Goal: Task Accomplishment & Management: Complete application form

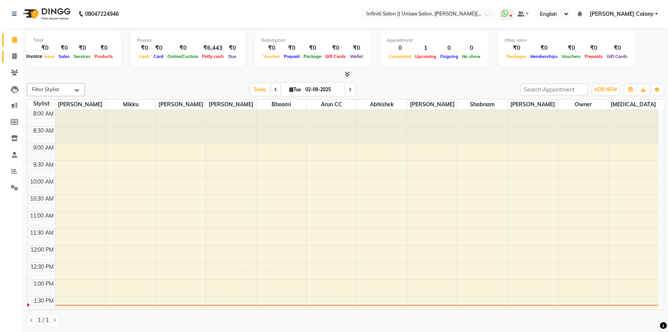
click at [17, 56] on span at bounding box center [15, 56] width 14 height 9
select select "service"
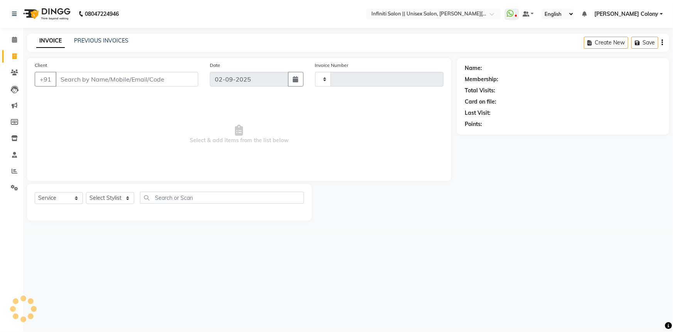
type input "0903"
select select "8233"
click at [14, 41] on icon at bounding box center [14, 40] width 5 height 6
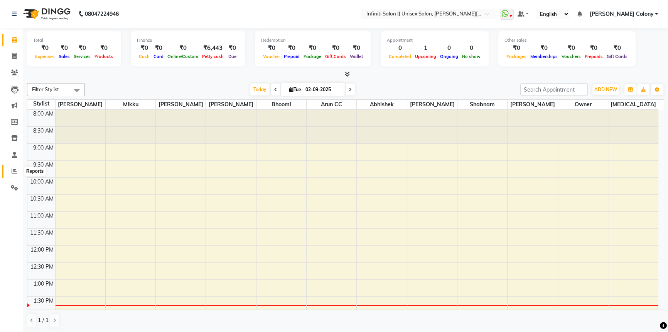
click at [15, 169] on icon at bounding box center [15, 171] width 6 height 6
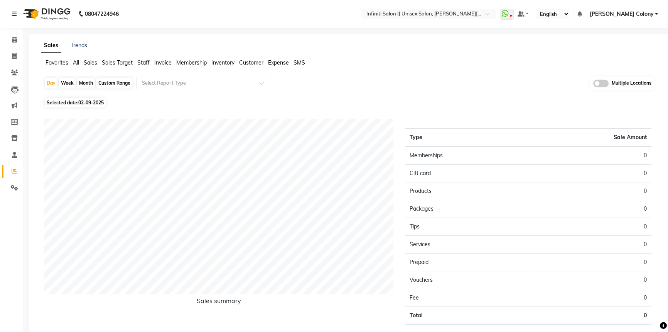
click at [245, 65] on span "Customer" at bounding box center [251, 62] width 24 height 7
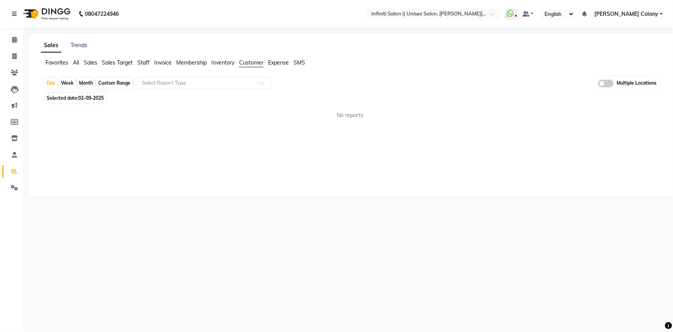
click at [240, 61] on span "Customer" at bounding box center [251, 62] width 24 height 7
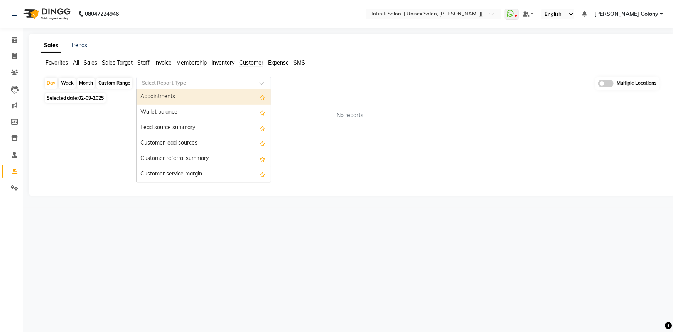
click at [171, 81] on input "text" at bounding box center [195, 83] width 111 height 8
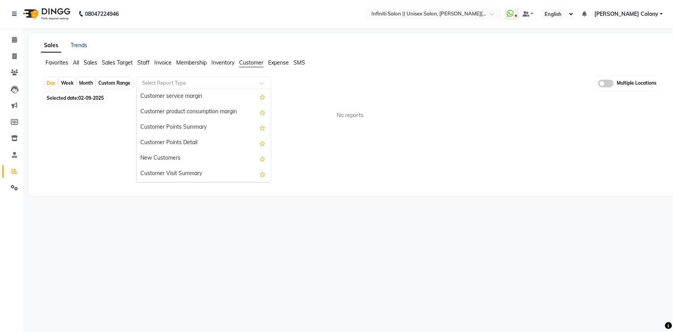
scroll to position [93, 0]
click at [99, 138] on div "Sales Trends Favorites All Sales Sales Target Staff Invoice Membership Inventor…" at bounding box center [352, 115] width 647 height 162
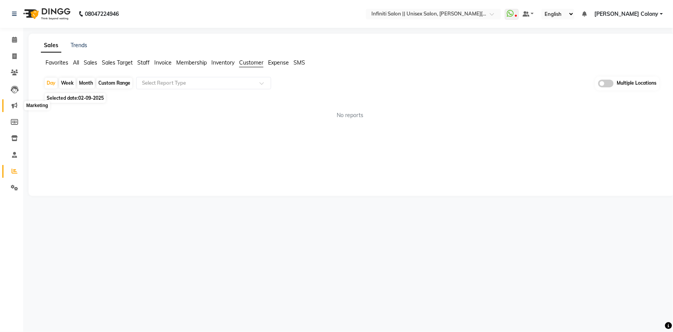
click at [13, 106] on icon at bounding box center [15, 105] width 6 height 6
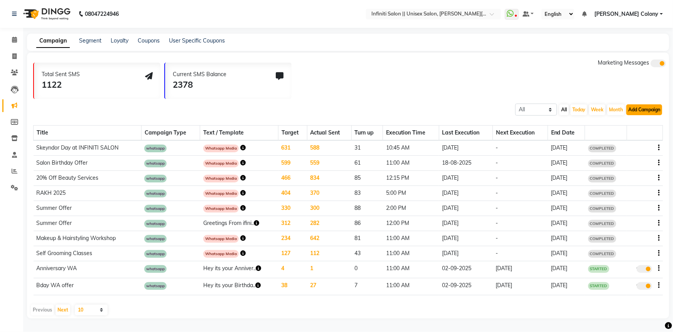
click at [644, 107] on button "Add Campaign" at bounding box center [645, 109] width 36 height 11
click at [623, 144] on div "WhatsApp (Direct)" at bounding box center [637, 145] width 65 height 12
select select "2"
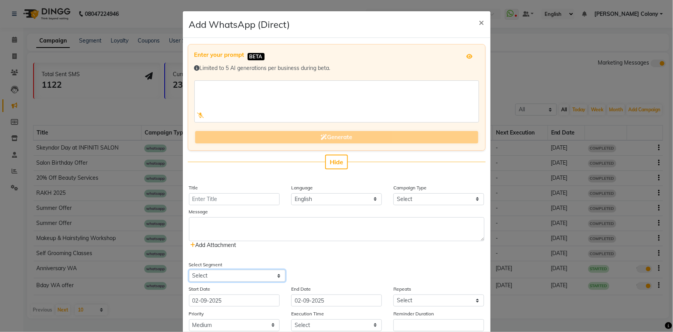
click at [225, 274] on select "Select All Customers All Male Customer All Female Customer All Members All Cust…" at bounding box center [237, 275] width 96 height 12
select select "39220"
click at [189, 269] on select "Select All Customers All Male Customer All Female Customer All Members All Cust…" at bounding box center [237, 275] width 96 height 12
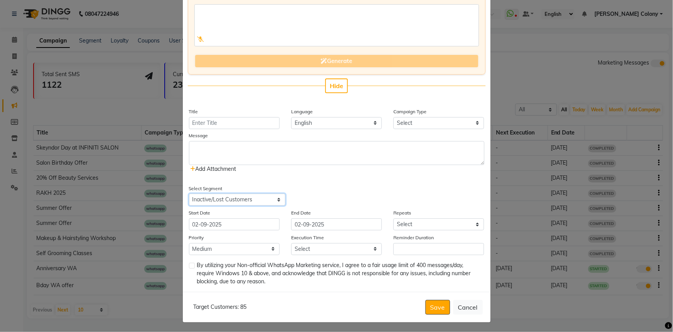
scroll to position [78, 0]
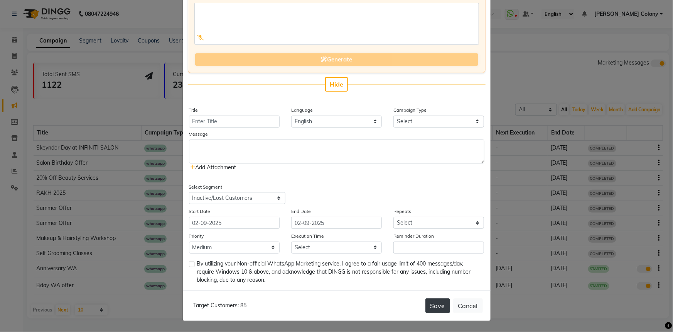
click at [436, 299] on button "Save" at bounding box center [438, 305] width 25 height 15
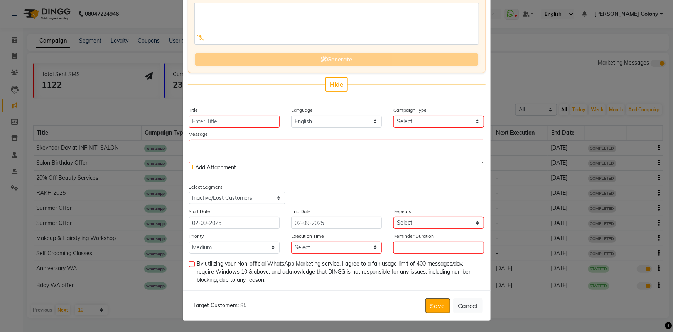
drag, startPoint x: 248, startPoint y: 304, endPoint x: 224, endPoint y: 308, distance: 24.6
click at [225, 308] on div "Target Customers: 85 Save Cancel" at bounding box center [337, 305] width 308 height 30
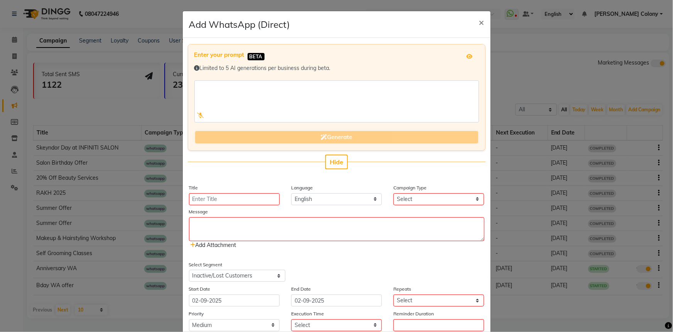
scroll to position [0, 0]
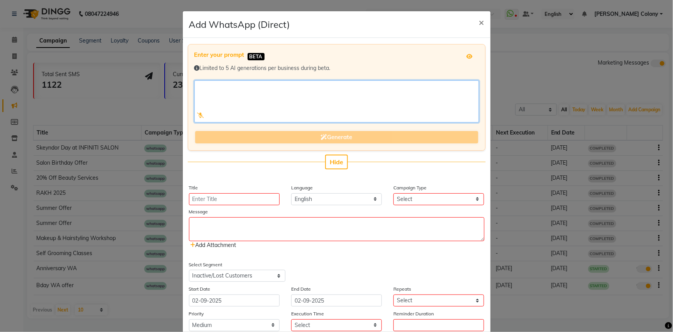
click at [288, 98] on textarea at bounding box center [337, 101] width 285 height 42
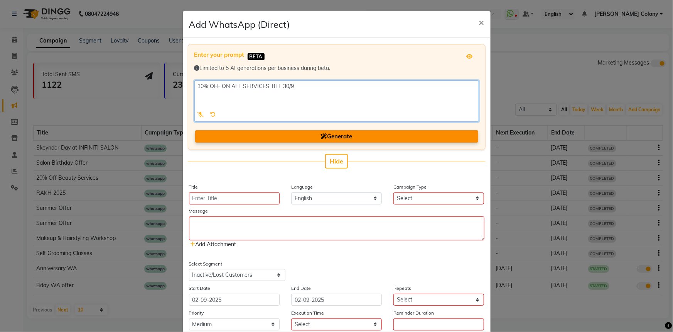
type textarea "30% OFF ON ALL SERVICES TILL 30/9"
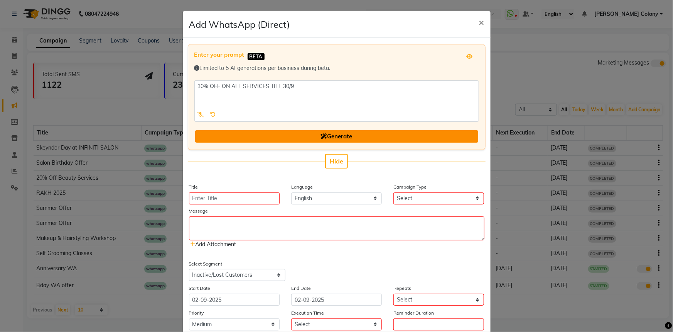
click at [314, 137] on button "Generate" at bounding box center [336, 136] width 283 height 13
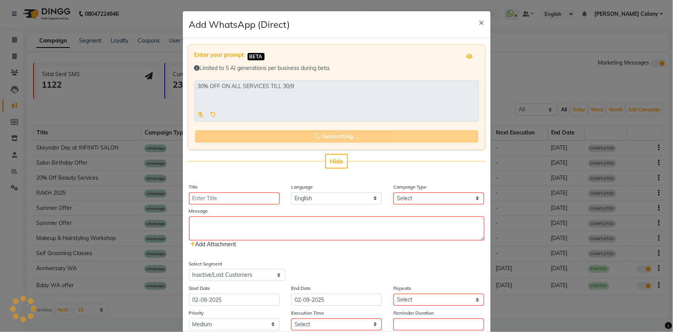
type input "30% Off Promotion"
select select "3"
type textarea "30% OFF ON ALL SERVICES TILL 30/9! Don't miss out on this amazing offer. Book y…"
select select "39214"
select select "1"
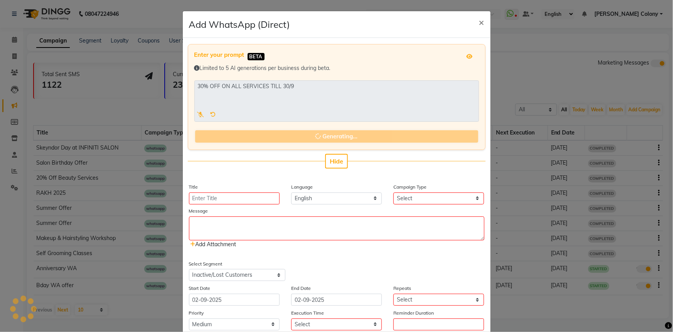
select select "1"
type input "0"
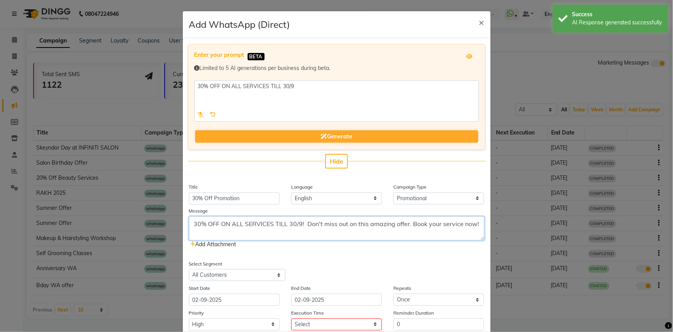
click at [190, 222] on textarea "30% OFF ON ALL SERVICES TILL 30/9! Don't miss out on this amazing offer. Book y…" at bounding box center [337, 228] width 296 height 24
type textarea "30% OFF ON ALL SERVICES TILL 30/9! Don't miss out on this amazing offer. Book y…"
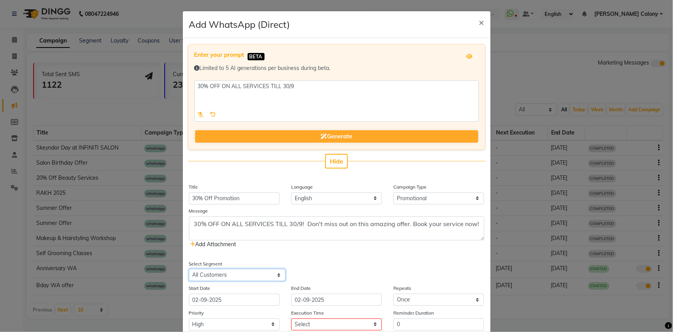
click at [203, 272] on select "Select All Customers All Male Customer All Female Customer All Members All Cust…" at bounding box center [237, 275] width 96 height 12
select select "39220"
click at [189, 269] on select "Select All Customers All Male Customer All Female Customer All Members All Cust…" at bounding box center [237, 275] width 96 height 12
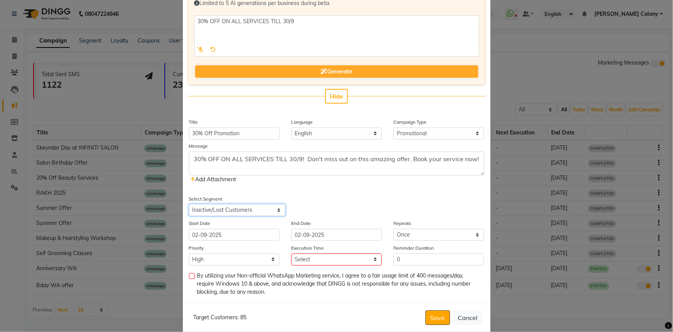
scroll to position [70, 0]
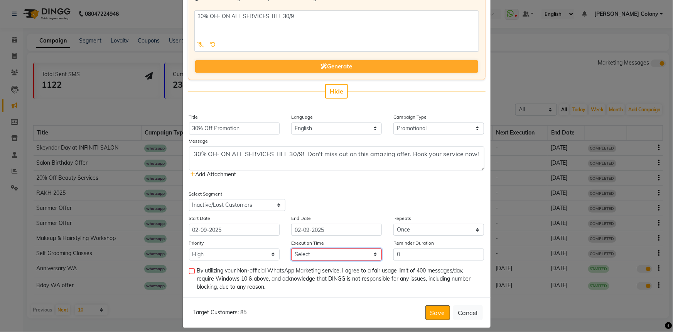
click at [296, 255] on select "Select 09:00 AM 09:15 AM 09:30 AM 09:45 AM 10:00 AM 10:15 AM 10:30 AM 10:45 AM …" at bounding box center [336, 254] width 91 height 12
select select "960"
click at [291, 249] on select "Select 09:00 AM 09:15 AM 09:30 AM 09:45 AM 10:00 AM 10:15 AM 10:30 AM 10:45 AM …" at bounding box center [336, 254] width 91 height 12
click at [191, 272] on label at bounding box center [192, 271] width 6 height 6
click at [191, 272] on input "checkbox" at bounding box center [191, 271] width 5 height 5
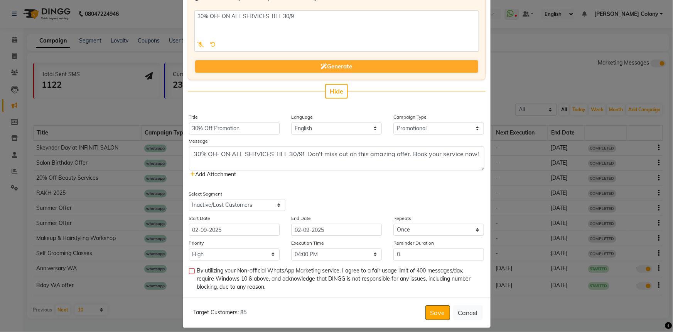
checkbox input "true"
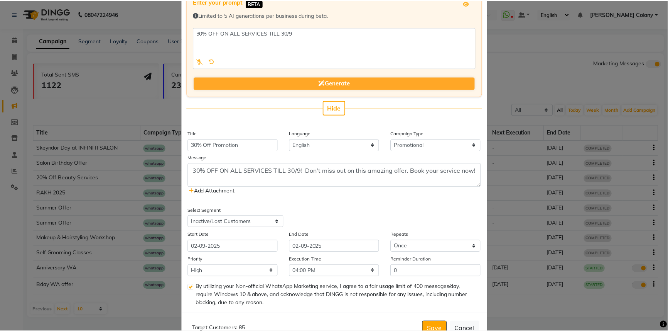
scroll to position [77, 0]
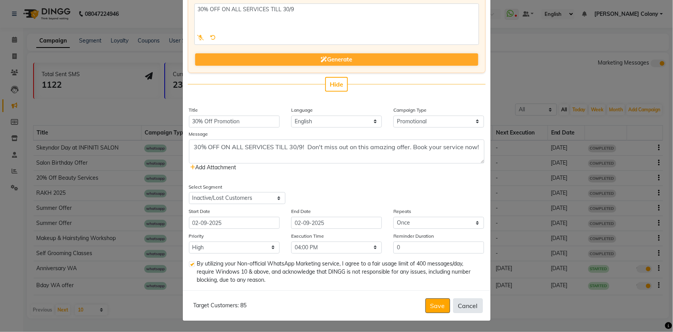
click at [460, 309] on button "Cancel" at bounding box center [468, 305] width 30 height 15
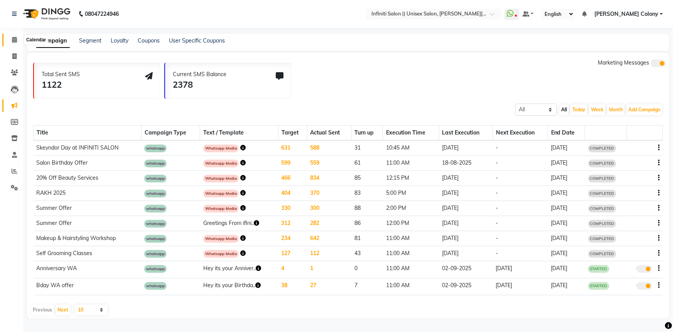
click at [15, 39] on icon at bounding box center [14, 40] width 5 height 6
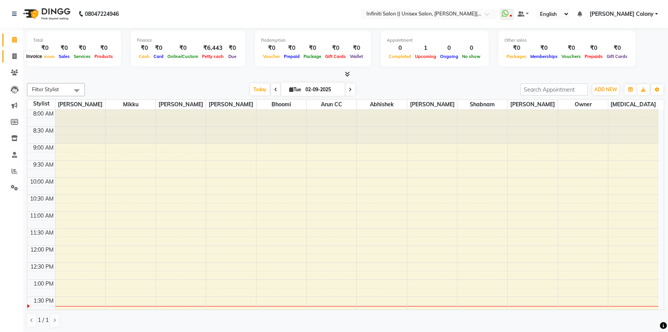
click at [16, 55] on icon at bounding box center [14, 56] width 4 height 6
select select "service"
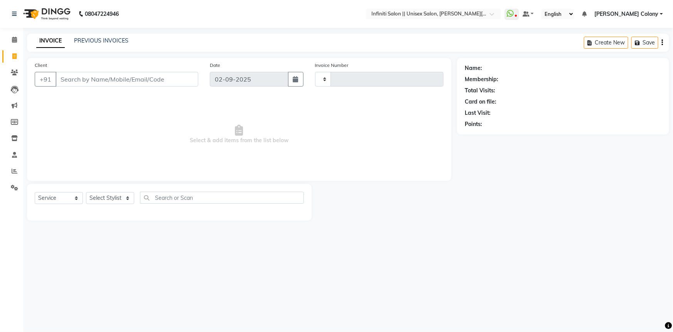
type input "0903"
select select "8233"
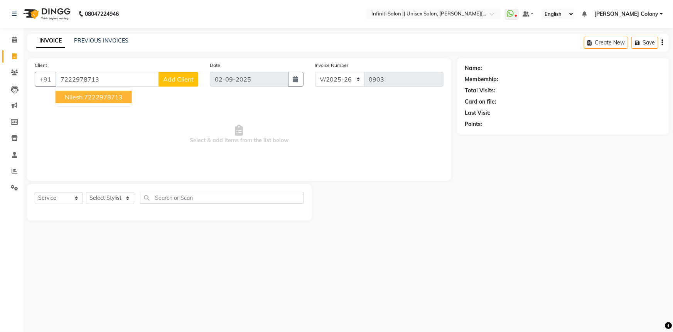
type input "7222978713"
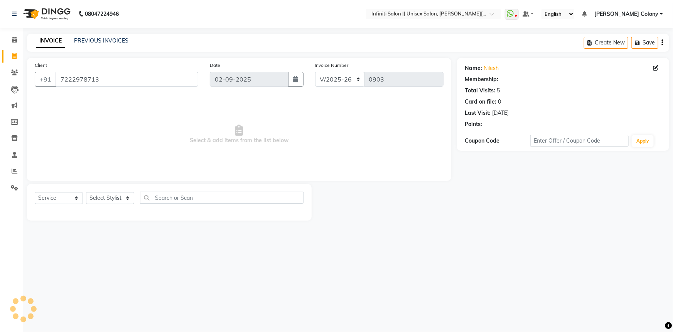
click at [83, 97] on span "Select & add items from the list below" at bounding box center [239, 134] width 409 height 77
select select "1: Object"
click at [69, 205] on div "Select Service Product Membership Package Voucher Prepaid Gift Card Select Styl…" at bounding box center [169, 200] width 269 height 18
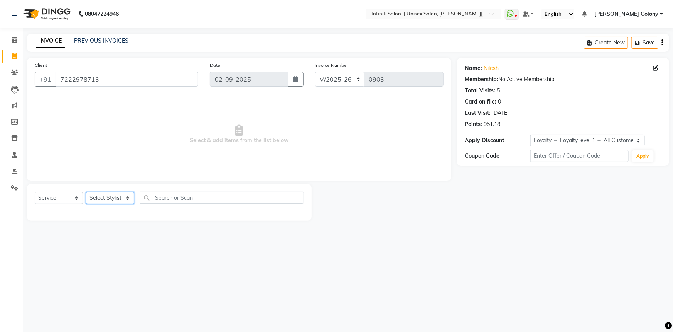
click at [91, 196] on select "Select Stylist Abhishek Anjali Mahato Arun CC Bhoomi Dilshad Ahmad Ishu Jitesh …" at bounding box center [110, 198] width 48 height 12
select select "80275"
click at [86, 192] on select "Select Stylist Abhishek Anjali Mahato Arun CC Bhoomi Dilshad Ahmad Ishu Jitesh …" at bounding box center [110, 198] width 48 height 12
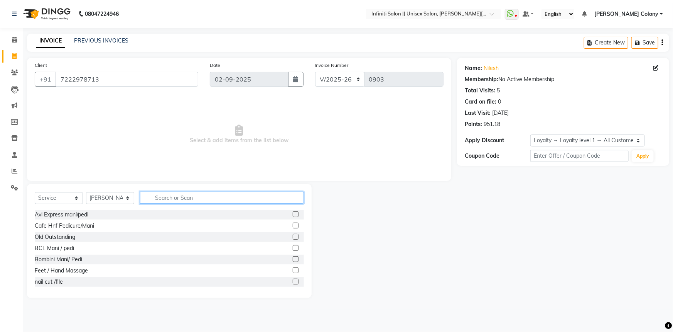
click at [166, 196] on input "text" at bounding box center [222, 197] width 164 height 12
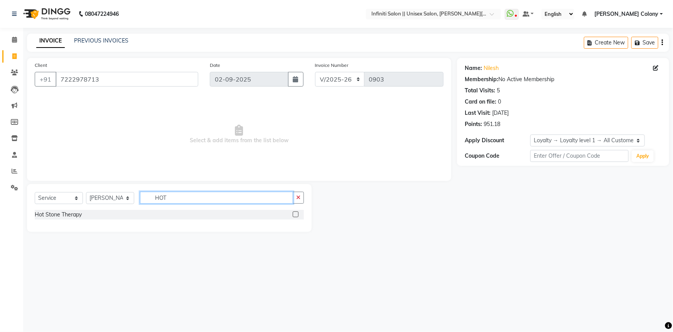
type input "HOT"
click at [296, 214] on label at bounding box center [296, 214] width 6 height 6
click at [296, 214] on input "checkbox" at bounding box center [295, 214] width 5 height 5
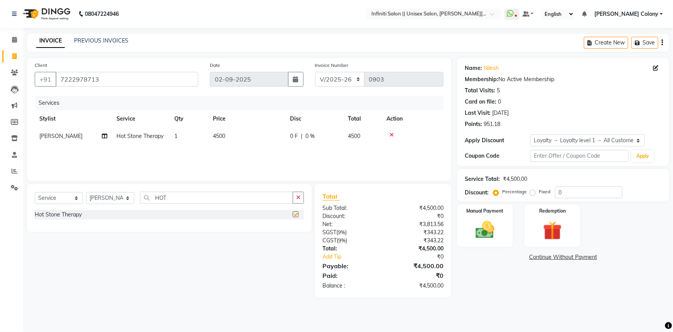
checkbox input "false"
click at [235, 196] on input "HOT" at bounding box center [216, 197] width 153 height 12
type input "BODY SC"
click at [295, 214] on label at bounding box center [296, 214] width 6 height 6
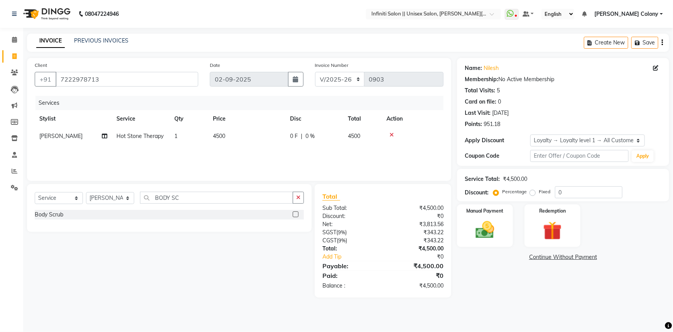
click at [295, 214] on input "checkbox" at bounding box center [295, 214] width 5 height 5
checkbox input "false"
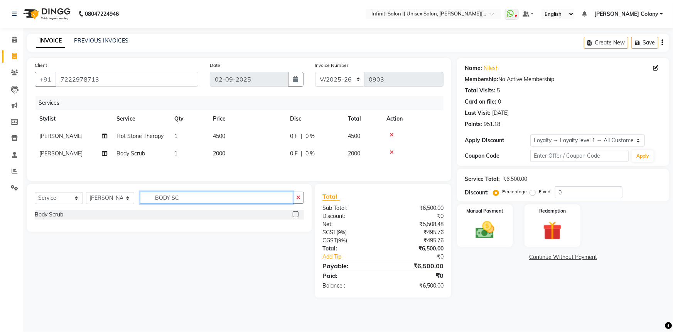
click at [220, 200] on input "BODY SC" at bounding box center [216, 197] width 153 height 12
click at [221, 200] on input "BODY SC" at bounding box center [216, 197] width 153 height 12
click at [221, 199] on input "BODY SC" at bounding box center [216, 197] width 153 height 12
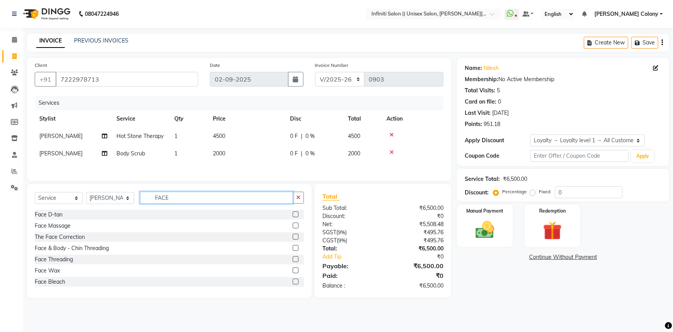
type input "FACE"
click at [293, 215] on label at bounding box center [296, 214] width 6 height 6
click at [293, 215] on input "checkbox" at bounding box center [295, 214] width 5 height 5
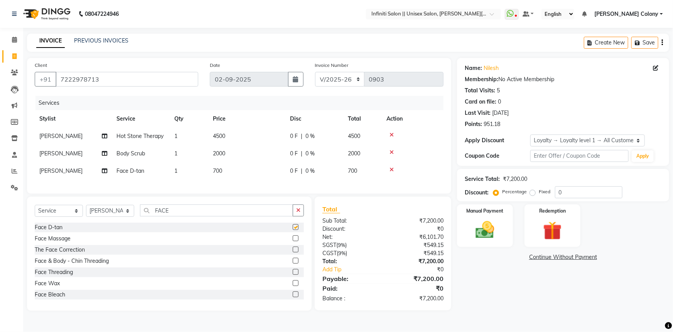
checkbox input "false"
click at [217, 135] on span "4500" at bounding box center [219, 135] width 12 height 7
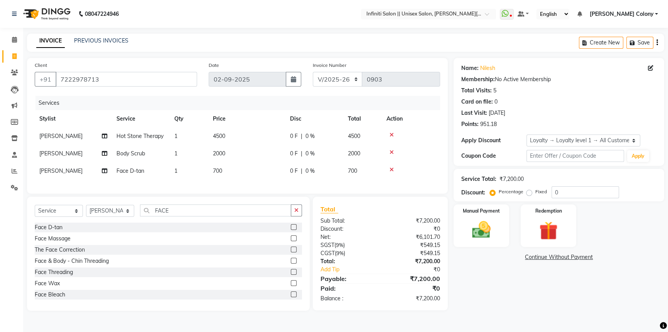
select select "80275"
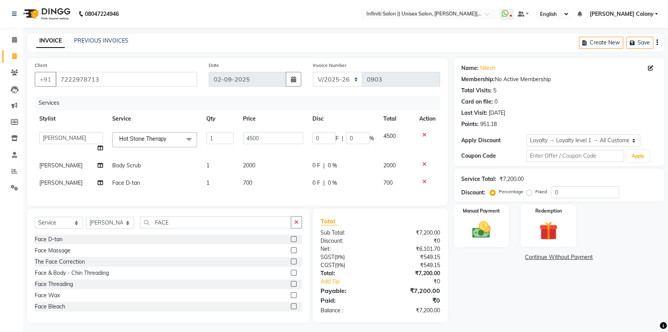
click at [217, 135] on input "1" at bounding box center [219, 138] width 27 height 12
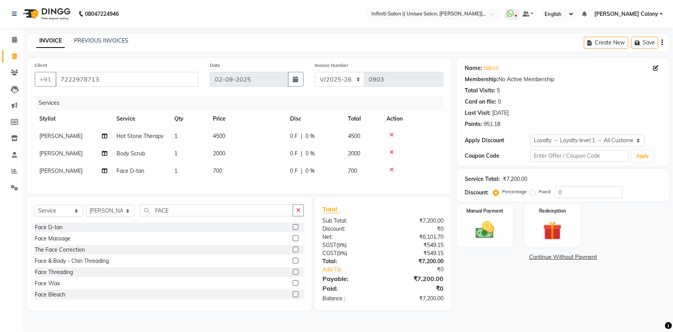
drag, startPoint x: 247, startPoint y: 137, endPoint x: 239, endPoint y: 139, distance: 7.7
click at [228, 135] on td "4500" at bounding box center [246, 135] width 77 height 17
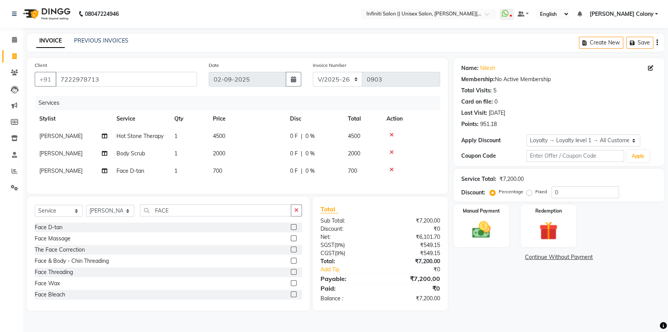
select select "80275"
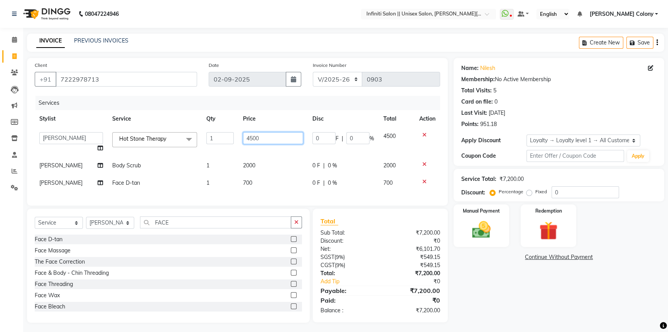
drag, startPoint x: 247, startPoint y: 137, endPoint x: 239, endPoint y: 138, distance: 7.9
click at [239, 138] on td "4500" at bounding box center [273, 141] width 69 height 29
type input "3500"
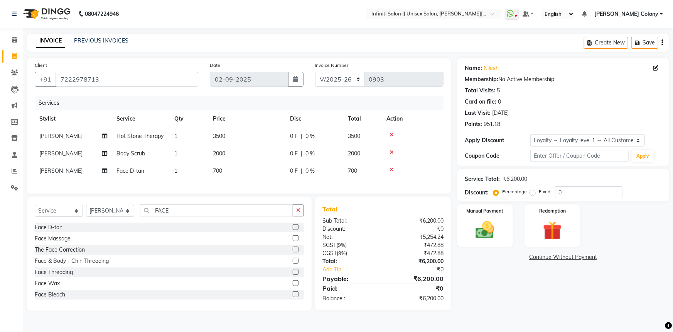
click at [249, 181] on div "Services Stylist Service Qty Price Disc Total Action Moye Hot Stone Therapy 1 3…" at bounding box center [239, 141] width 409 height 90
click at [216, 170] on span "700" at bounding box center [217, 170] width 9 height 7
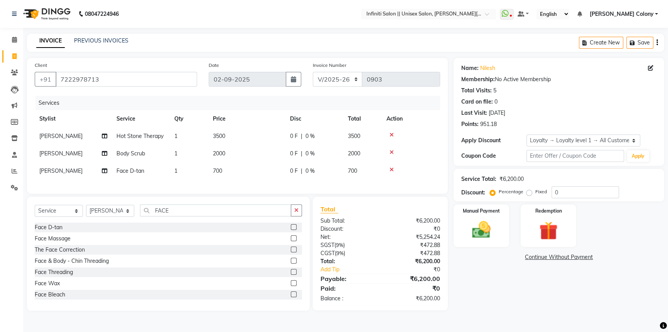
select select "80275"
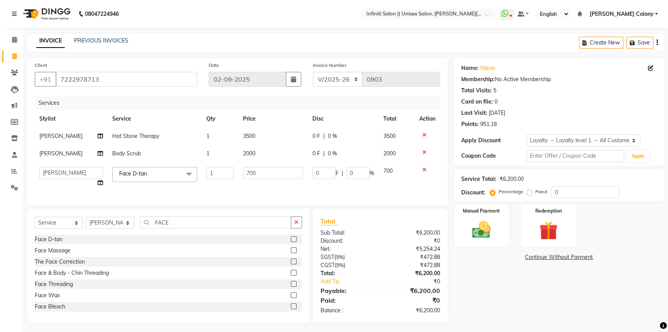
click at [245, 151] on span "2000" at bounding box center [249, 153] width 12 height 7
select select "80275"
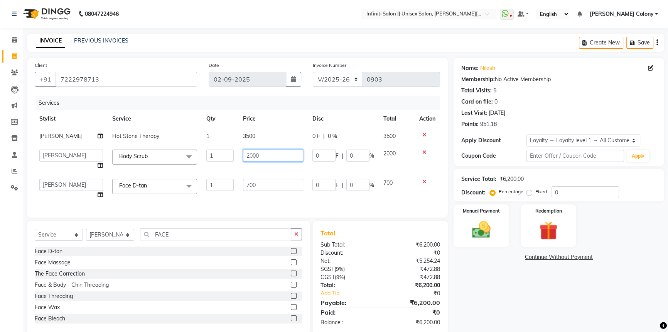
drag, startPoint x: 251, startPoint y: 157, endPoint x: 247, endPoint y: 154, distance: 4.7
click at [247, 154] on input "2000" at bounding box center [273, 155] width 60 height 12
type input "2500"
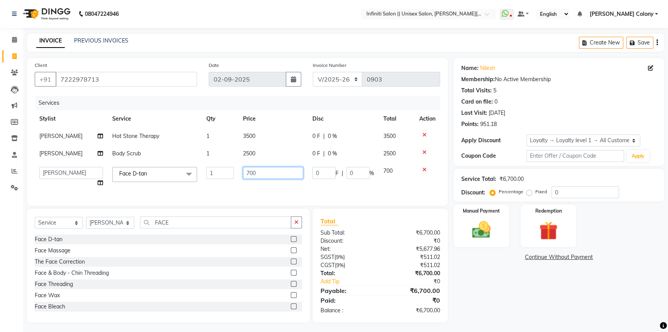
drag, startPoint x: 250, startPoint y: 183, endPoint x: 240, endPoint y: 181, distance: 10.6
click at [240, 181] on td "700" at bounding box center [273, 176] width 69 height 29
type input "1200"
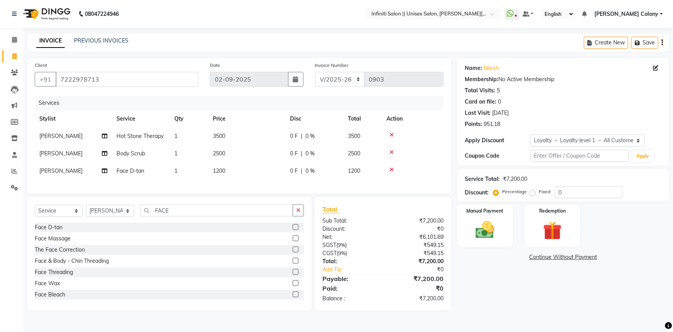
click at [319, 193] on div "Client +91 7222978713 Date 02-09-2025 Invoice Number CI/2025-26 V/2025-26 0903 …" at bounding box center [239, 125] width 425 height 135
click at [539, 192] on label "Fixed" at bounding box center [545, 191] width 12 height 7
click at [533, 192] on input "Fixed" at bounding box center [534, 191] width 5 height 5
radio input "true"
drag, startPoint x: 564, startPoint y: 192, endPoint x: 550, endPoint y: 193, distance: 14.3
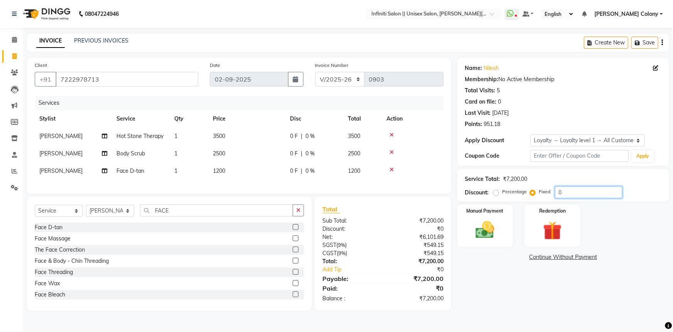
click at [550, 193] on div "Percentage Fixed 0" at bounding box center [559, 192] width 128 height 12
type input "200"
click at [489, 227] on img at bounding box center [486, 229] width 32 height 22
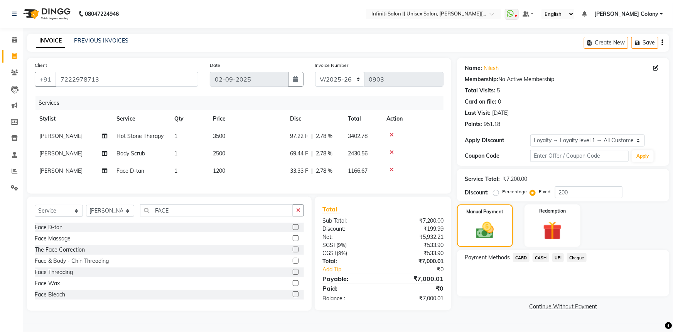
click at [558, 256] on span "UPI" at bounding box center [559, 257] width 12 height 9
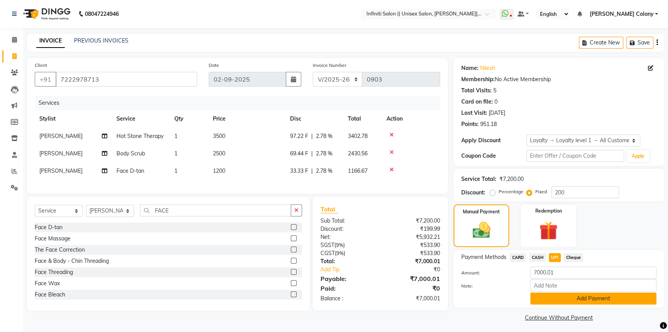
click at [552, 299] on button "Add Payment" at bounding box center [594, 298] width 126 height 12
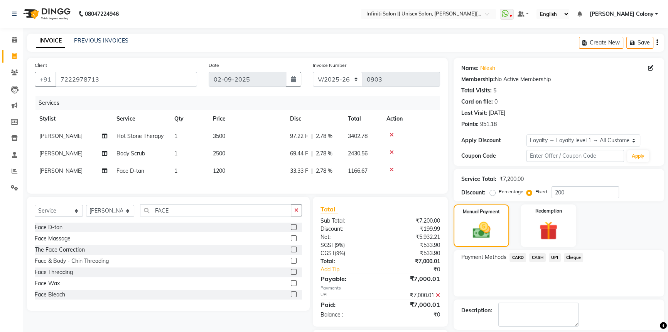
scroll to position [50, 0]
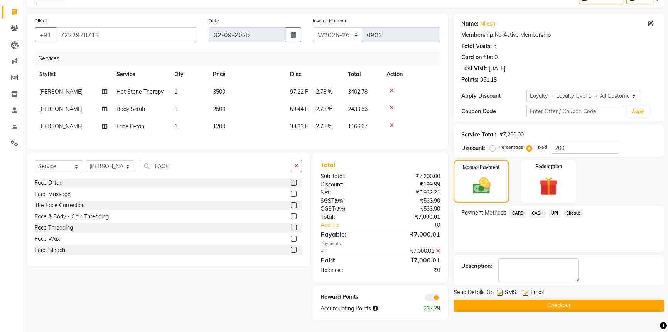
click at [549, 299] on button "Checkout" at bounding box center [559, 305] width 211 height 12
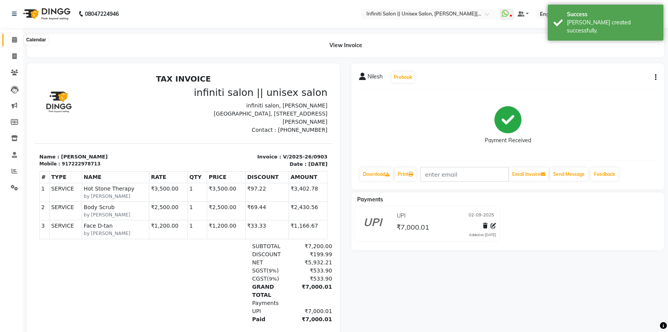
click at [14, 39] on icon at bounding box center [14, 40] width 5 height 6
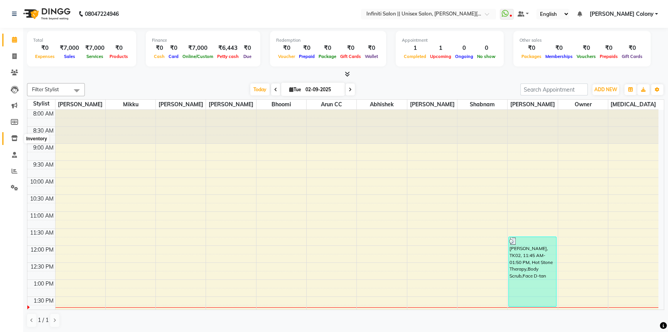
click at [13, 136] on icon at bounding box center [14, 138] width 7 height 6
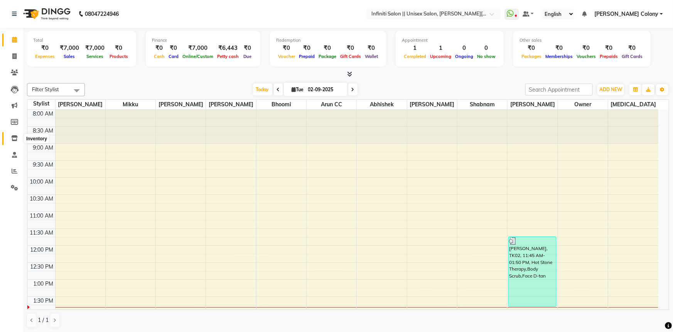
select select
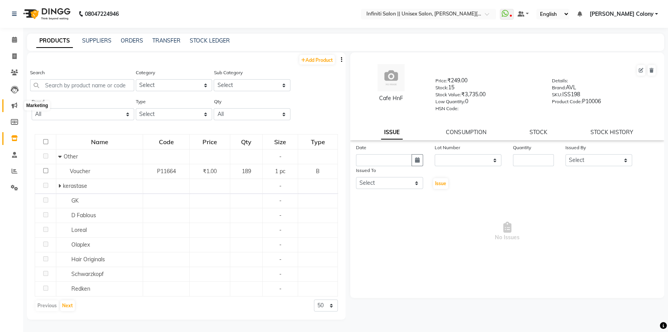
click at [12, 104] on icon at bounding box center [15, 105] width 6 height 6
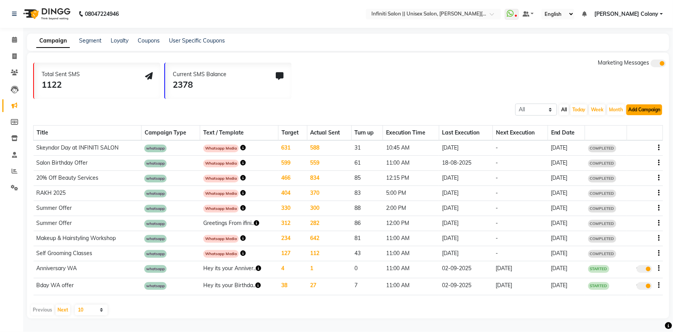
click at [654, 108] on button "Add Campaign" at bounding box center [645, 109] width 36 height 11
click at [633, 144] on div "WhatsApp (Direct)" at bounding box center [637, 145] width 65 height 12
select select "2"
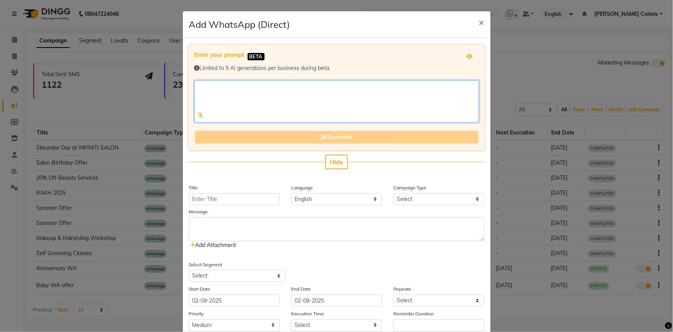
click at [301, 105] on textarea at bounding box center [337, 101] width 285 height 42
type textarea "h"
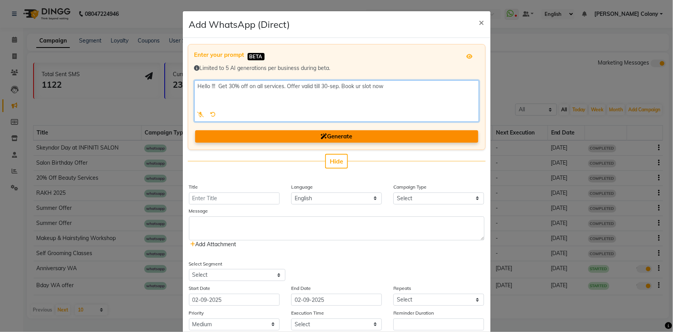
type textarea "Hello !!! Get 30% off on all services. Offer valid till 30-sep. Book ur slot now"
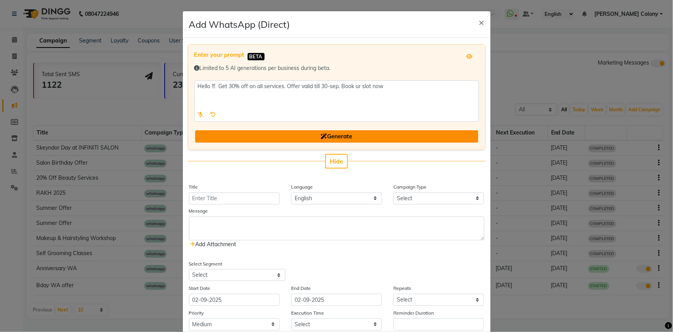
click at [285, 131] on button "Generate" at bounding box center [336, 136] width 283 height 13
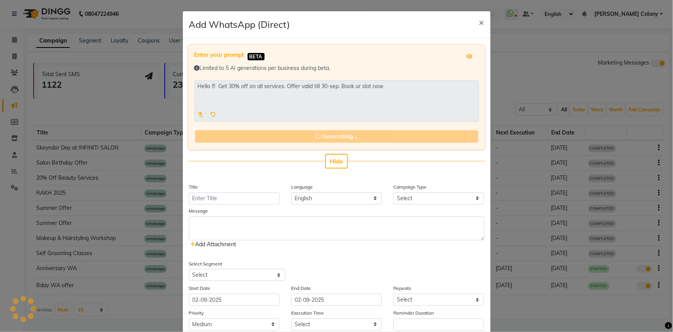
type input "30% Off on All Services"
select select "3"
type textarea "Hello !!! Get 30% off on all services. Offer valid till 30-sep. Book your slot …"
select select "39214"
select select "1"
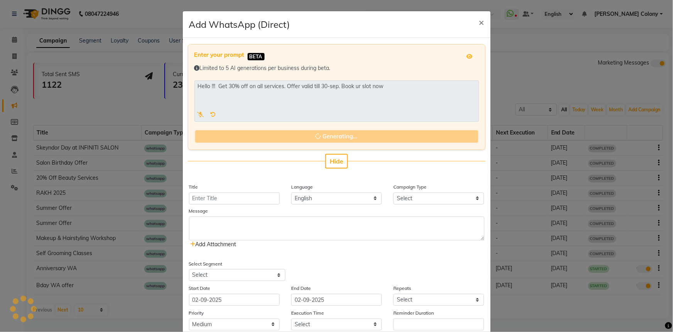
select select "1"
type input "0"
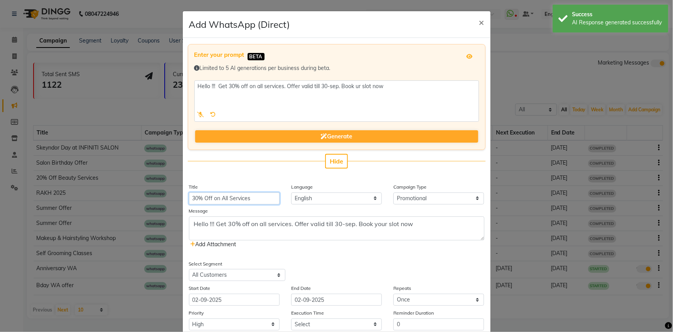
click at [209, 198] on input "30% Off on All Services" at bounding box center [234, 198] width 91 height 12
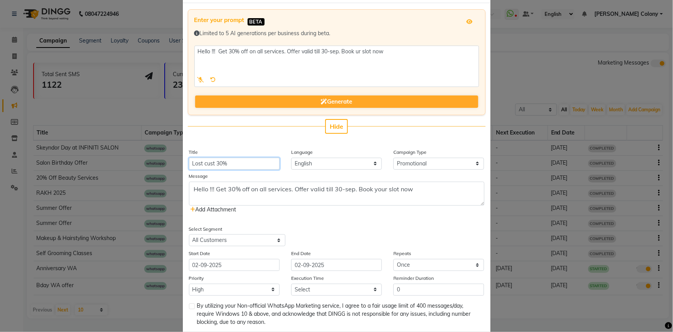
scroll to position [70, 0]
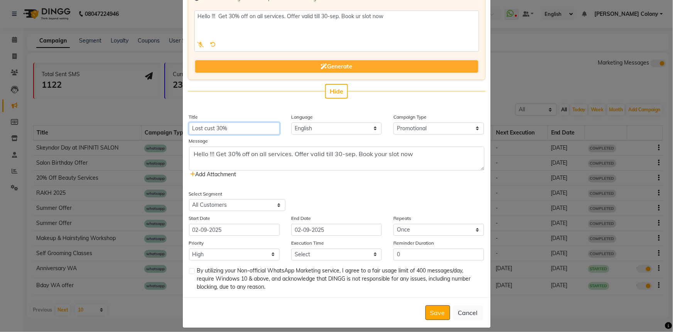
type input "Lost cust 30%"
click at [211, 205] on select "Select All Customers All Male Customer All Female Customer All Members All Cust…" at bounding box center [237, 205] width 96 height 12
select select "39220"
click at [189, 199] on select "Select All Customers All Male Customer All Female Customer All Members All Cust…" at bounding box center [237, 205] width 96 height 12
click at [304, 195] on div "Select Segment Select All Customers All Male Customer All Female Customer All M…" at bounding box center [260, 200] width 154 height 22
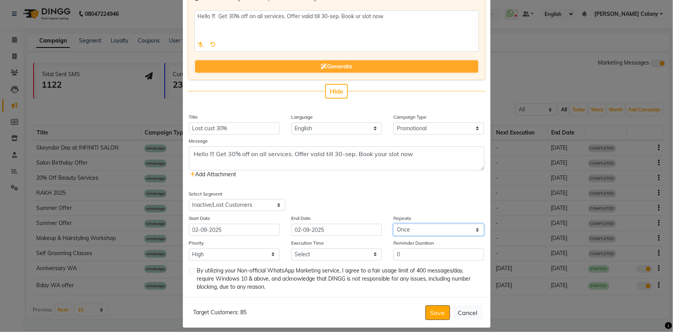
click at [413, 229] on select "Select Once Daily Alternate Day Weekly Monthly Yearly" at bounding box center [439, 229] width 91 height 12
select select "4"
click at [394, 223] on select "Select Once Daily Alternate Day Weekly Monthly Yearly" at bounding box center [439, 229] width 91 height 12
click at [323, 229] on input "02-09-2025" at bounding box center [336, 229] width 91 height 12
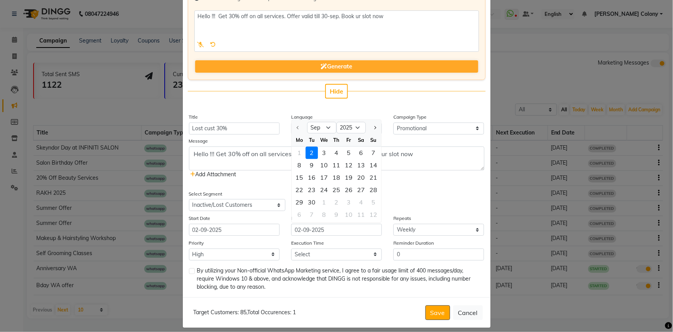
click at [334, 189] on div "25" at bounding box center [336, 190] width 12 height 12
type input "25-09-2025"
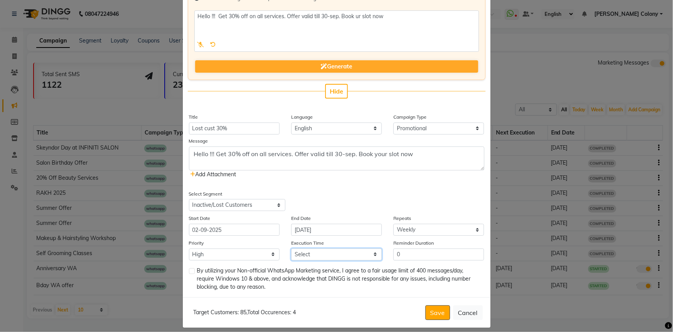
click at [298, 250] on select "Select 09:00 AM 09:15 AM 09:30 AM 09:45 AM 10:00 AM 10:15 AM 10:30 AM 10:45 AM …" at bounding box center [336, 254] width 91 height 12
select select "870"
click at [291, 249] on select "Select 09:00 AM 09:15 AM 09:30 AM 09:45 AM 10:00 AM 10:15 AM 10:30 AM 10:45 AM …" at bounding box center [336, 254] width 91 height 12
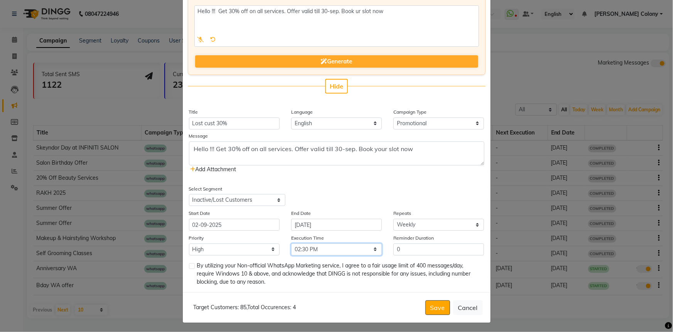
scroll to position [77, 0]
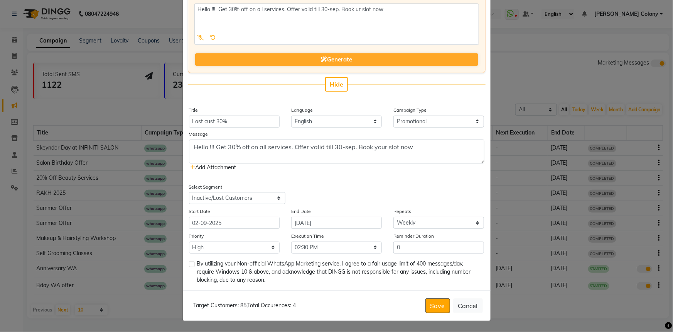
click at [189, 263] on label at bounding box center [192, 264] width 6 height 6
click at [189, 263] on input "checkbox" at bounding box center [191, 264] width 5 height 5
checkbox input "true"
click at [436, 306] on button "Save" at bounding box center [438, 305] width 25 height 15
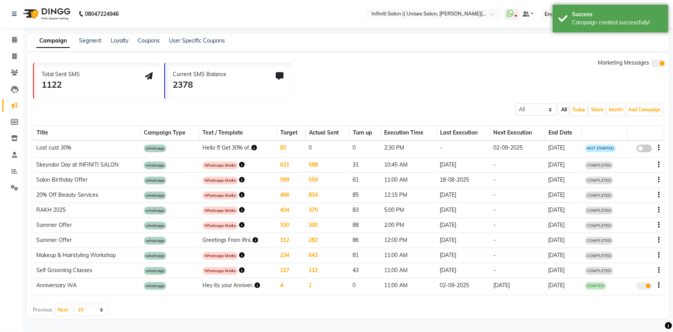
click at [647, 147] on span at bounding box center [644, 148] width 15 height 8
click at [648, 149] on input "false" at bounding box center [648, 149] width 0 height 0
select select "3"
select select "39220"
select select "4"
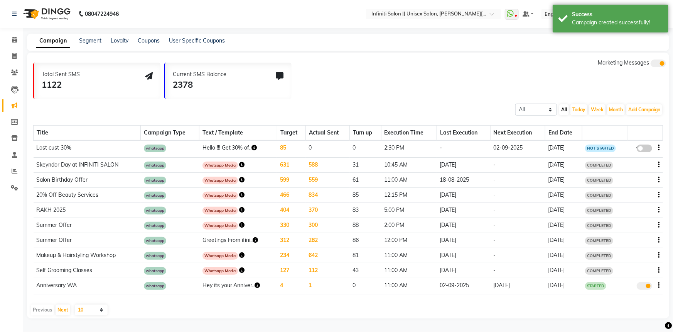
select select "1"
select select "870"
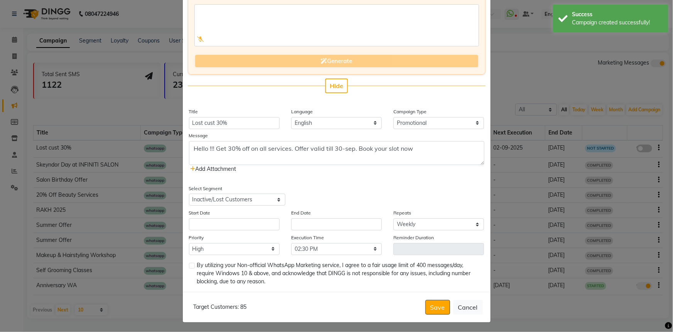
scroll to position [78, 0]
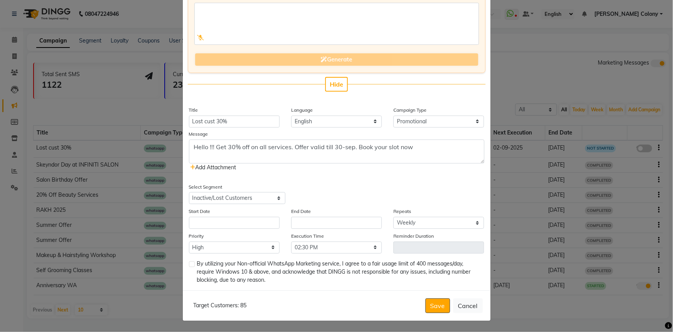
click at [192, 264] on label at bounding box center [192, 264] width 6 height 6
click at [192, 264] on input "checkbox" at bounding box center [191, 264] width 5 height 5
checkbox input "true"
click at [265, 226] on input "text" at bounding box center [234, 223] width 91 height 12
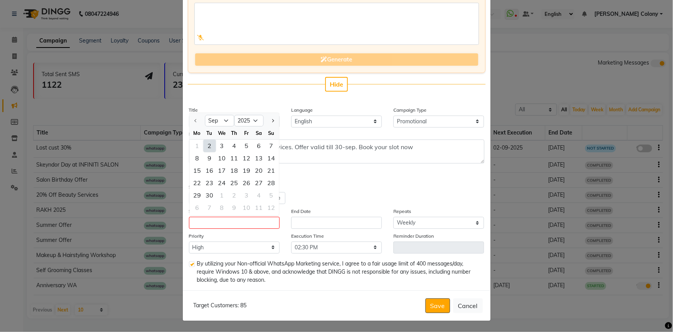
click at [206, 145] on div "2" at bounding box center [209, 146] width 12 height 12
type input "02-09-2025"
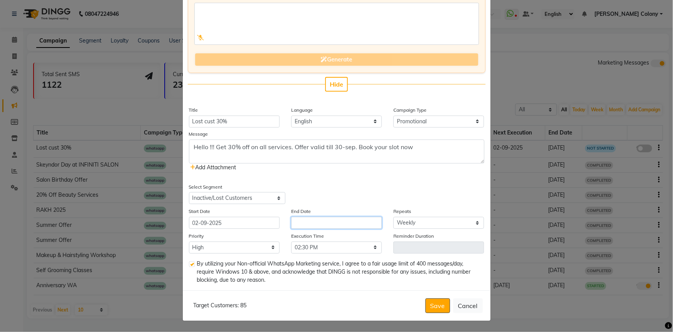
click at [333, 224] on input "text" at bounding box center [336, 223] width 91 height 12
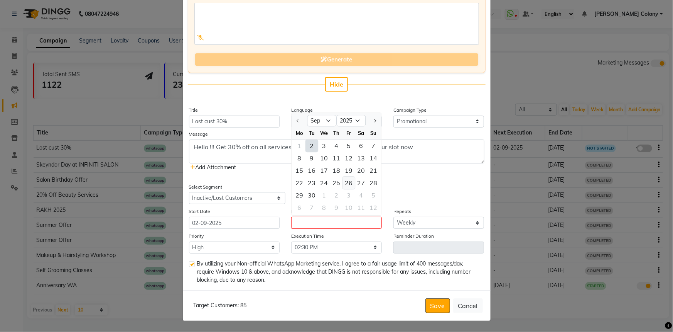
click at [348, 182] on div "26" at bounding box center [349, 183] width 12 height 12
type input "26-09-2025"
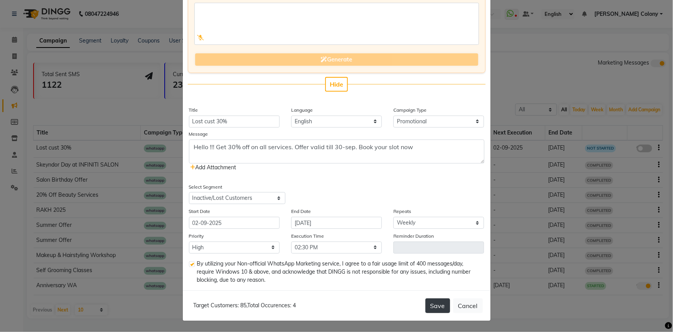
click at [434, 306] on button "Save" at bounding box center [438, 305] width 25 height 15
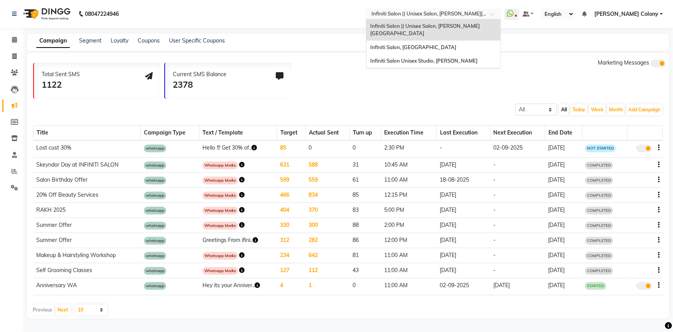
click at [478, 15] on input "text" at bounding box center [426, 15] width 112 height 8
click at [471, 41] on div "Infiniti Salon, Shankar Nagar" at bounding box center [434, 48] width 134 height 14
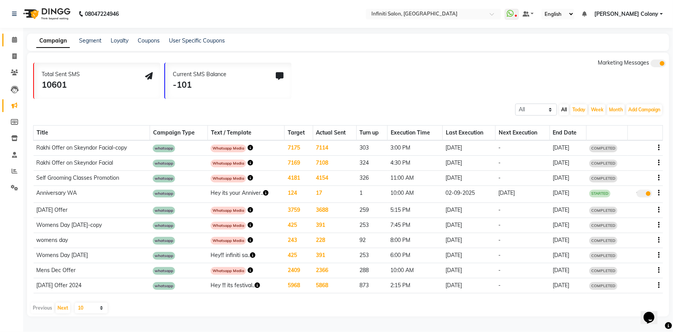
click at [14, 39] on icon at bounding box center [14, 40] width 5 height 6
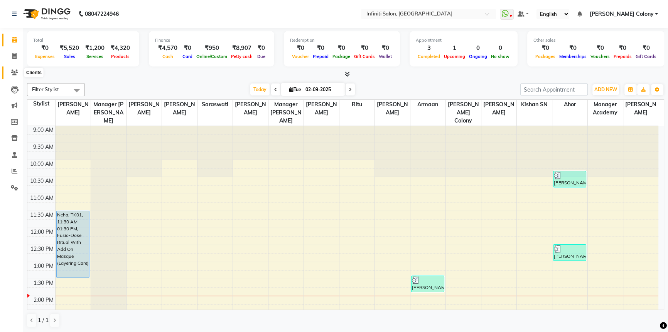
click at [17, 73] on icon at bounding box center [14, 72] width 7 height 6
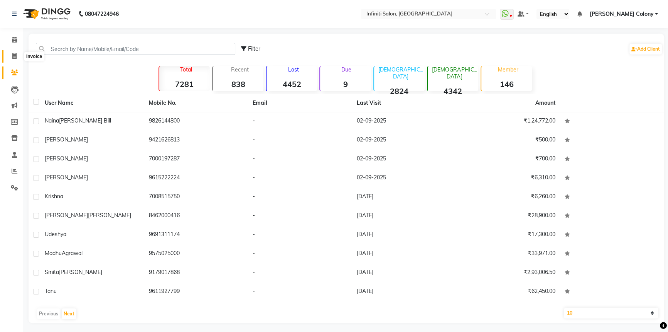
click at [13, 56] on icon at bounding box center [14, 56] width 4 height 6
select select "service"
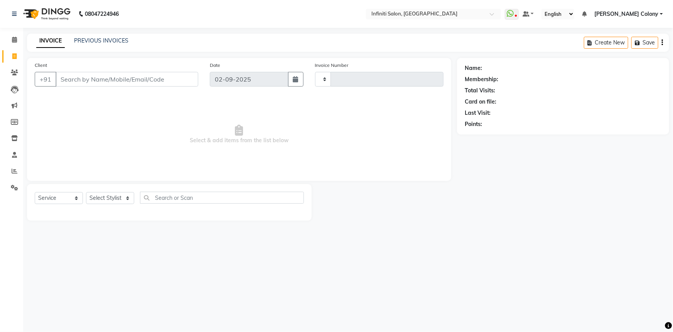
type input "2773"
select select "5804"
click at [92, 40] on link "PREVIOUS INVOICES" at bounding box center [101, 40] width 54 height 7
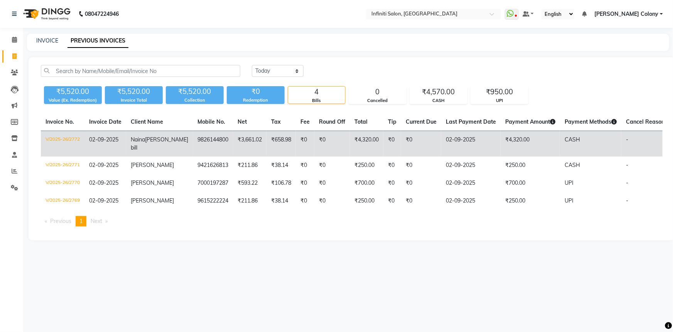
click at [55, 138] on td "V/2025-26/2772" at bounding box center [63, 144] width 44 height 26
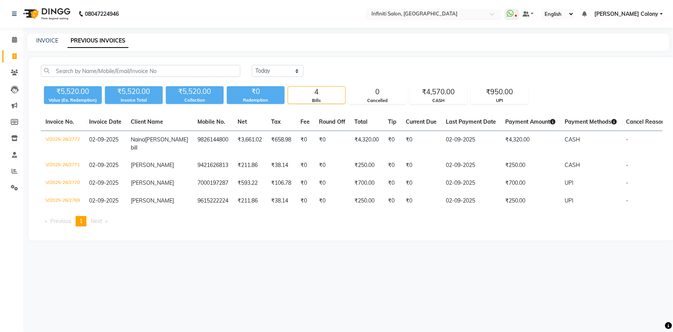
click at [448, 15] on input "text" at bounding box center [426, 15] width 112 height 8
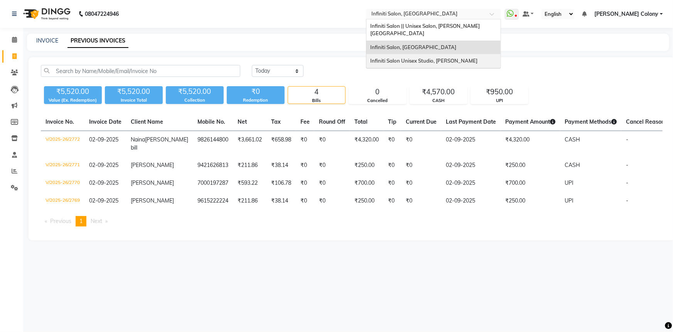
click at [450, 58] on span "Infiniti Salon Unisex Studio, Devendra Nagar" at bounding box center [424, 61] width 107 height 6
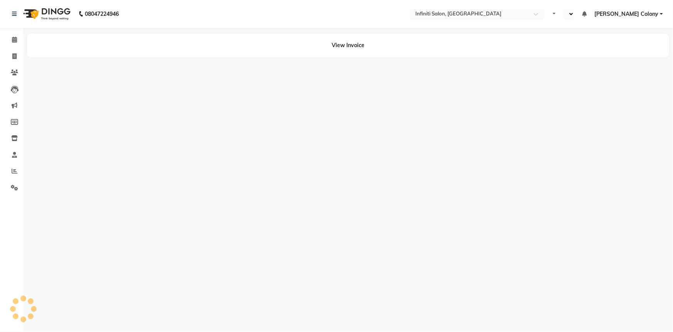
select select "en"
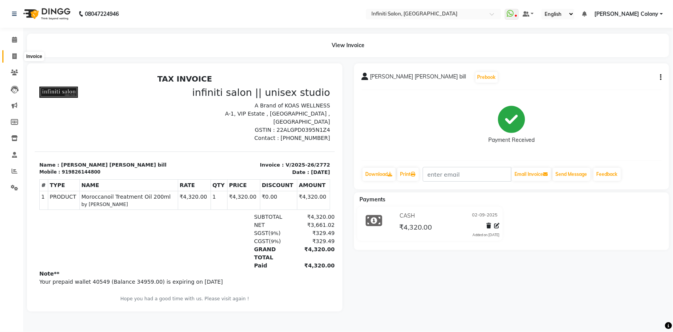
click at [15, 58] on icon at bounding box center [14, 56] width 4 height 6
select select "service"
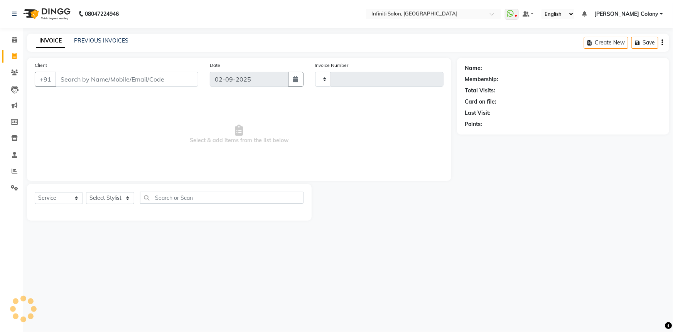
type input "2773"
select select "5804"
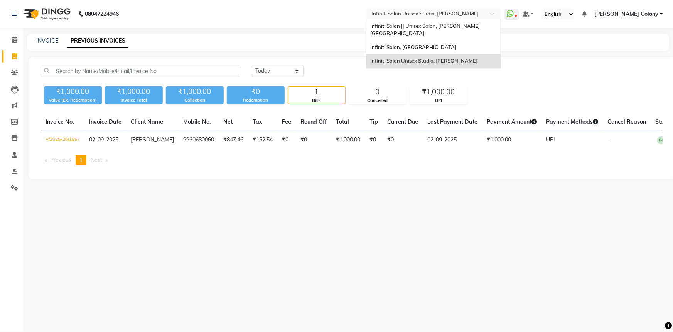
click at [443, 14] on input "text" at bounding box center [426, 15] width 112 height 8
click at [440, 25] on span "Infiniti Salon || Unisex Salon, [PERSON_NAME][GEOGRAPHIC_DATA]" at bounding box center [426, 30] width 110 height 14
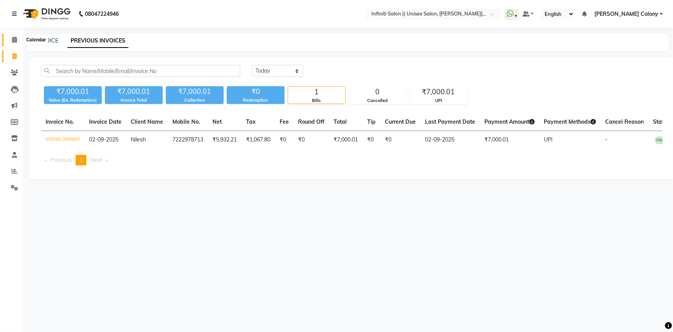
click at [15, 38] on icon at bounding box center [14, 40] width 5 height 6
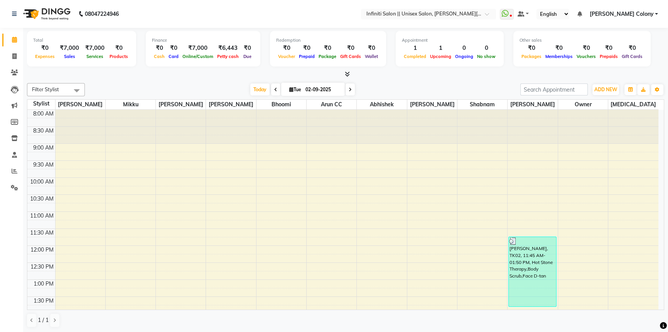
click at [105, 65] on div "Total ₹0 Expenses ₹7,000 Sales ₹7,000 Services ₹0 Products" at bounding box center [81, 49] width 109 height 36
